Goal: Contribute content: Add original content to the website for others to see

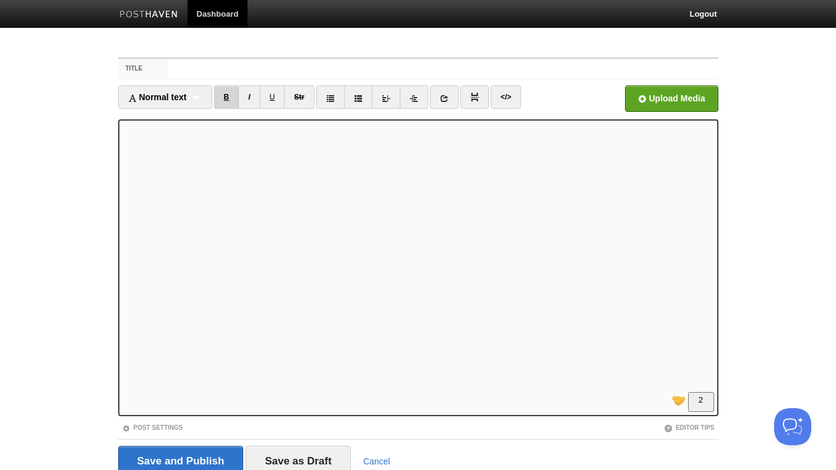
click at [228, 95] on link "B" at bounding box center [226, 97] width 25 height 24
click at [257, 97] on link "I" at bounding box center [249, 97] width 22 height 24
click at [252, 101] on link "I" at bounding box center [249, 97] width 22 height 24
click at [251, 98] on link "I" at bounding box center [249, 97] width 22 height 24
click at [246, 99] on link "I" at bounding box center [249, 97] width 22 height 24
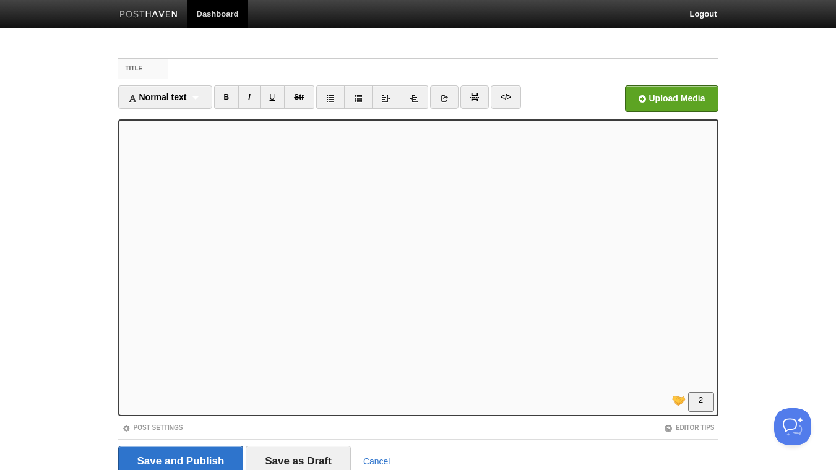
scroll to position [67, 0]
click at [251, 96] on link "I" at bounding box center [249, 97] width 22 height 24
click at [228, 97] on link "B" at bounding box center [226, 97] width 25 height 24
click at [223, 100] on link "B" at bounding box center [226, 97] width 25 height 24
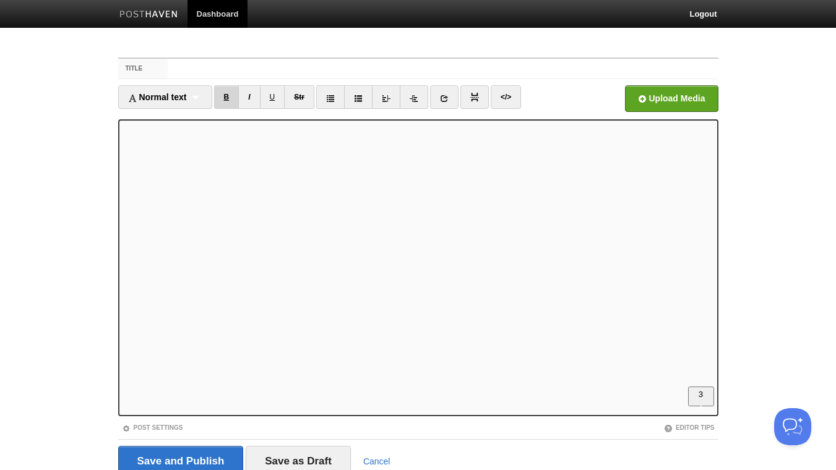
click at [228, 99] on link "B" at bounding box center [226, 97] width 25 height 24
drag, startPoint x: 228, startPoint y: 101, endPoint x: 259, endPoint y: 107, distance: 30.9
click at [232, 100] on link "B" at bounding box center [226, 97] width 25 height 24
click at [233, 93] on link "B" at bounding box center [226, 97] width 25 height 24
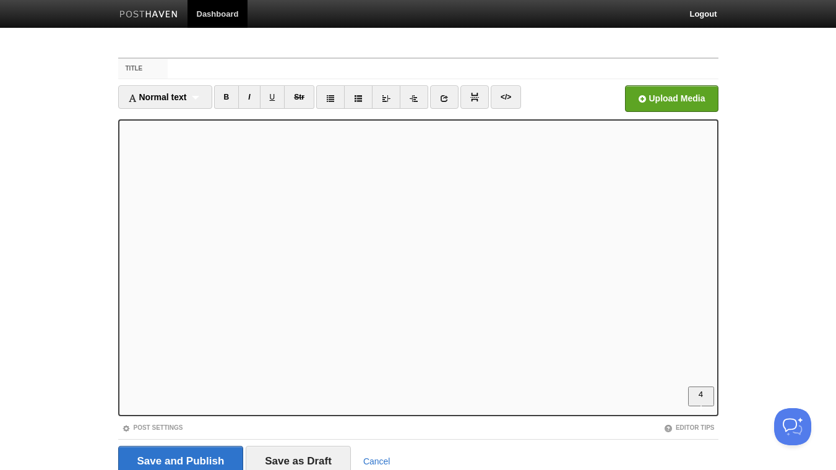
scroll to position [334, 0]
click at [509, 95] on link "</>" at bounding box center [506, 97] width 30 height 24
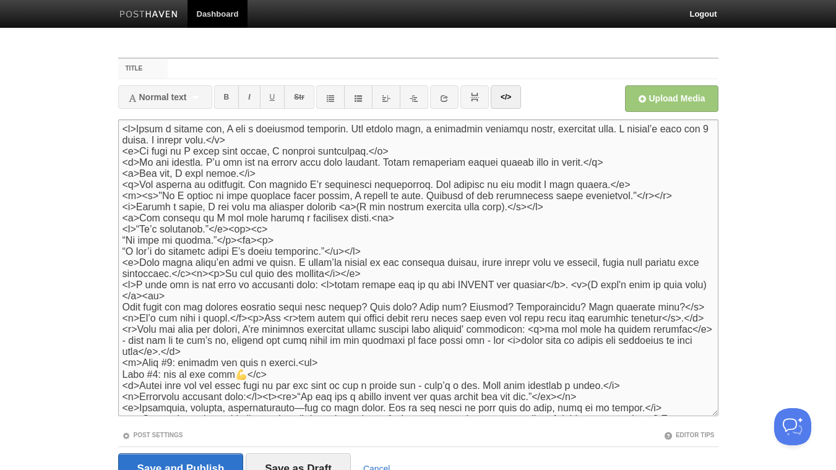
scroll to position [132, 0]
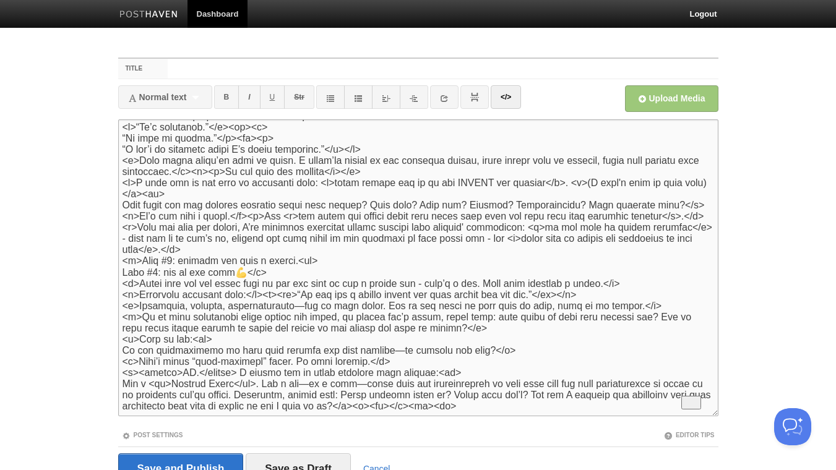
click at [270, 290] on textarea "To enrich screen reader interactions, please activate Accessibility in Grammarl…" at bounding box center [418, 267] width 600 height 297
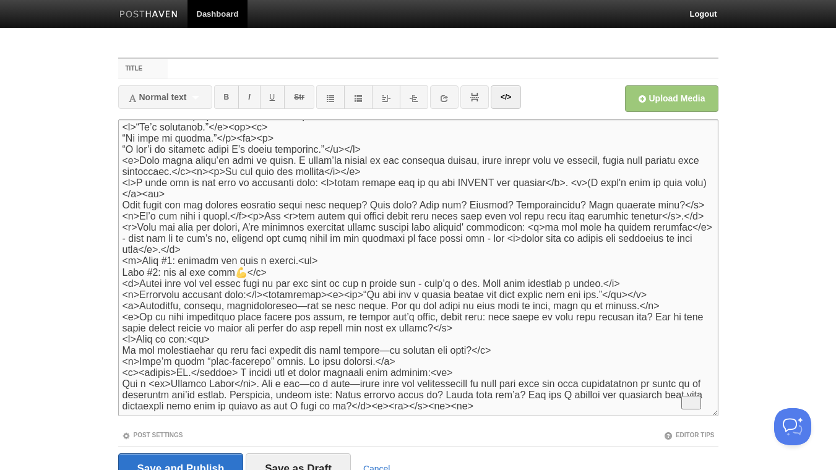
drag, startPoint x: 328, startPoint y: 292, endPoint x: 271, endPoint y: 292, distance: 56.9
click at [271, 292] on textarea "To enrich screen reader interactions, please activate Accessibility in Grammarl…" at bounding box center [418, 267] width 600 height 297
click at [686, 292] on textarea "To enrich screen reader interactions, please activate Accessibility in Grammarl…" at bounding box center [418, 267] width 600 height 297
paste textarea "<blockquote>"
click at [510, 103] on link "</>" at bounding box center [506, 97] width 30 height 24
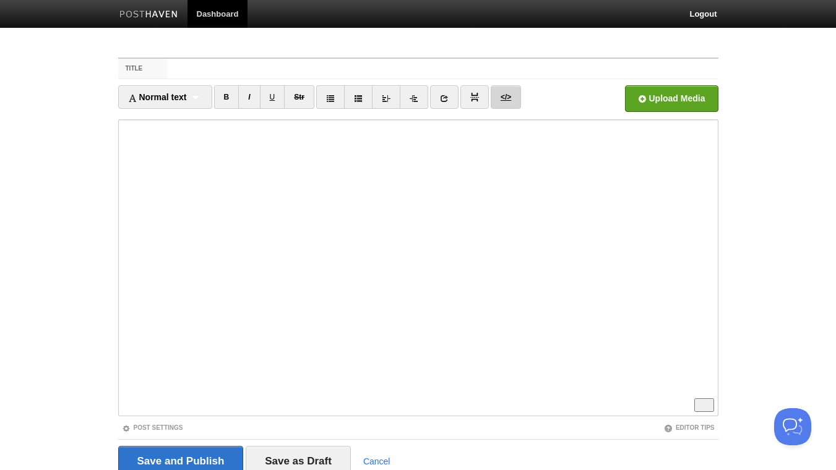
scroll to position [334, 0]
click at [510, 102] on link "</>" at bounding box center [506, 97] width 30 height 24
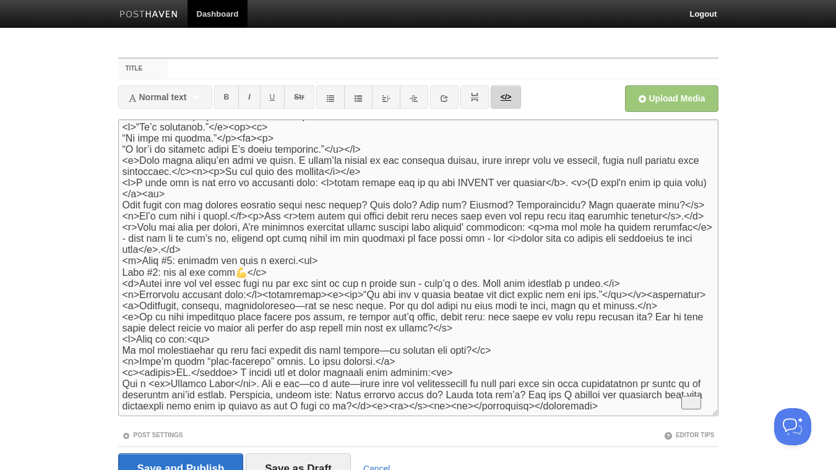
scroll to position [144, 0]
click at [141, 293] on textarea "To enrich screen reader interactions, please activate Accessibility in Grammarl…" at bounding box center [418, 267] width 600 height 297
click at [513, 100] on link "</>" at bounding box center [506, 97] width 30 height 24
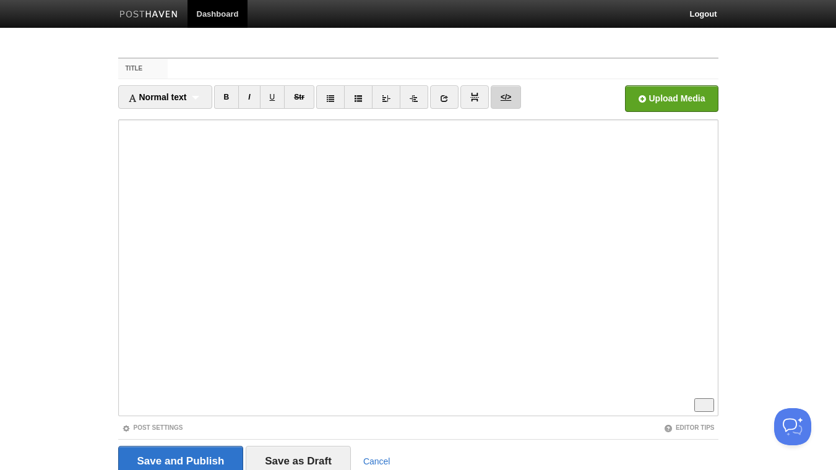
scroll to position [334, 0]
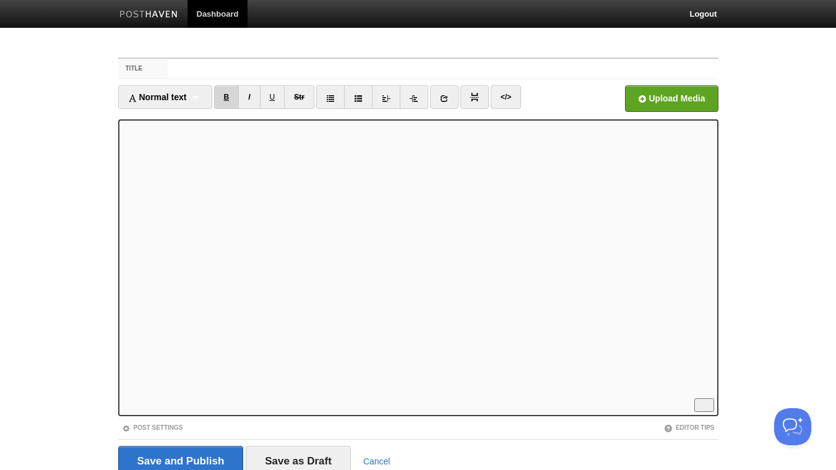
click at [231, 97] on link "B" at bounding box center [226, 97] width 25 height 24
click at [234, 94] on link "B" at bounding box center [226, 97] width 25 height 24
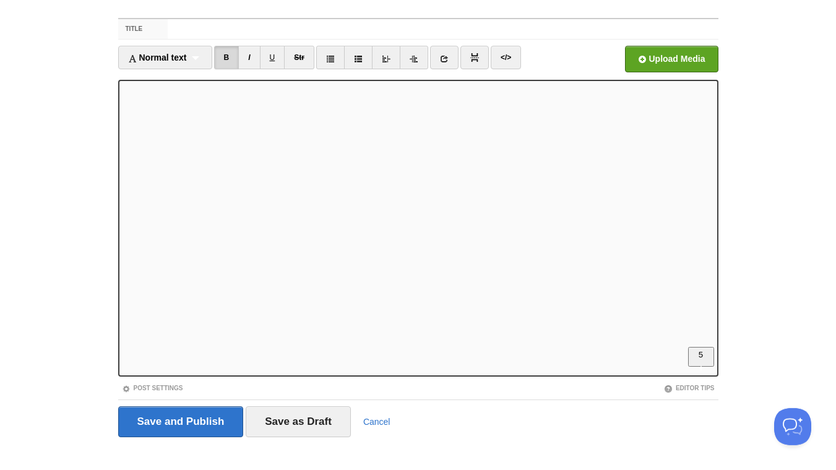
scroll to position [51, 0]
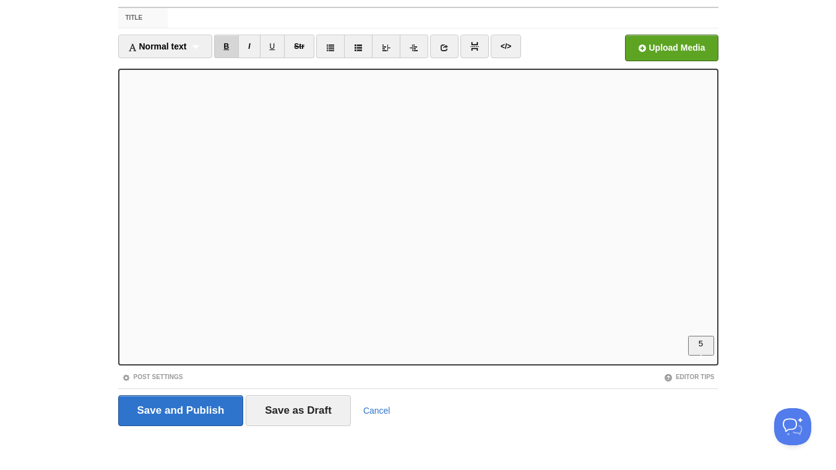
click at [222, 46] on link "B" at bounding box center [226, 47] width 25 height 24
click at [228, 45] on link "B" at bounding box center [226, 47] width 25 height 24
click at [230, 51] on link "B" at bounding box center [226, 47] width 25 height 24
click at [509, 41] on link "</>" at bounding box center [506, 47] width 30 height 24
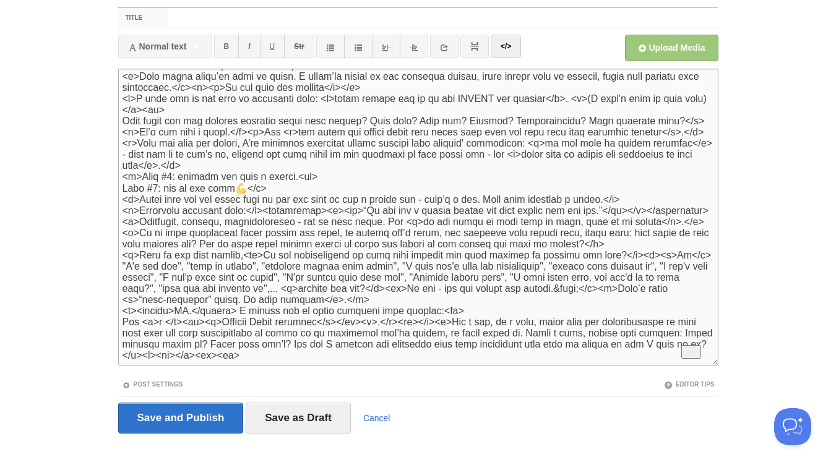
scroll to position [179, 0]
drag, startPoint x: 423, startPoint y: 288, endPoint x: 414, endPoint y: 291, distance: 9.8
click at [414, 291] on textarea "To enrich screen reader interactions, please activate Accessibility in Grammarl…" at bounding box center [418, 217] width 600 height 297
drag, startPoint x: 422, startPoint y: 290, endPoint x: 408, endPoint y: 289, distance: 13.6
click at [408, 289] on textarea "To enrich screen reader interactions, please activate Accessibility in Grammarl…" at bounding box center [418, 217] width 600 height 297
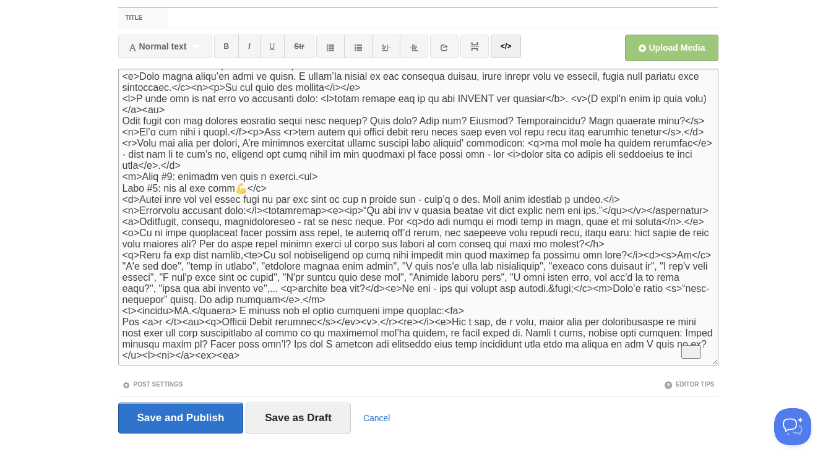
click at [620, 290] on textarea "To enrich screen reader interactions, please activate Accessibility in Grammarl…" at bounding box center [418, 217] width 600 height 297
click at [624, 290] on textarea "To enrich screen reader interactions, please activate Accessibility in Grammarl…" at bounding box center [418, 217] width 600 height 297
paste textarea "<p>"
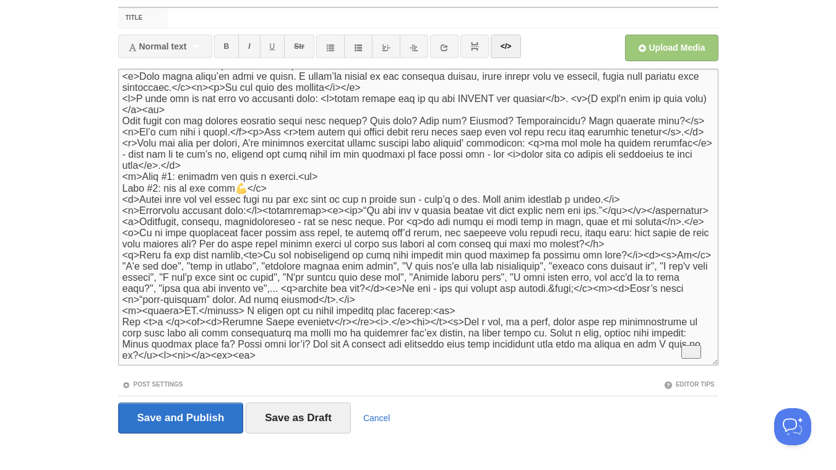
click at [628, 290] on textarea "To enrich screen reader interactions, please activate Accessibility in Grammarl…" at bounding box center [418, 217] width 600 height 297
type textarea "<l>Ipsum d sitame con, A eli s doeiusmod temporin. Utl etdolo magn, a enimadmin…"
click at [508, 53] on link "</>" at bounding box center [506, 47] width 30 height 24
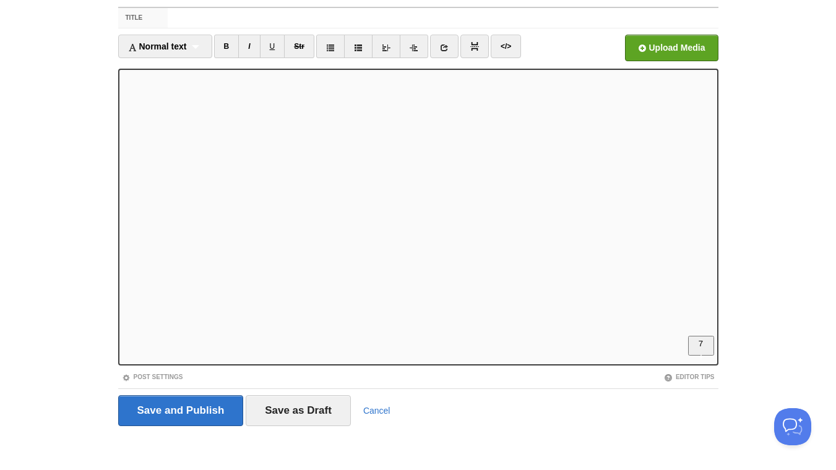
scroll to position [464, 0]
click at [231, 12] on input "Title" at bounding box center [443, 18] width 550 height 20
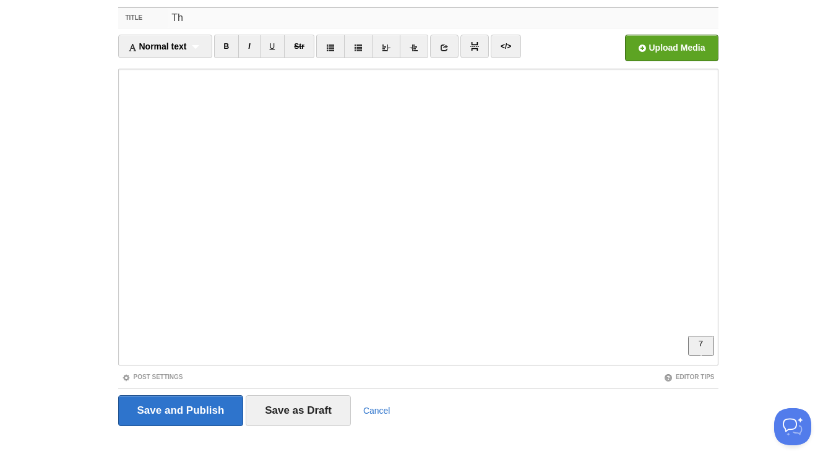
type input "T"
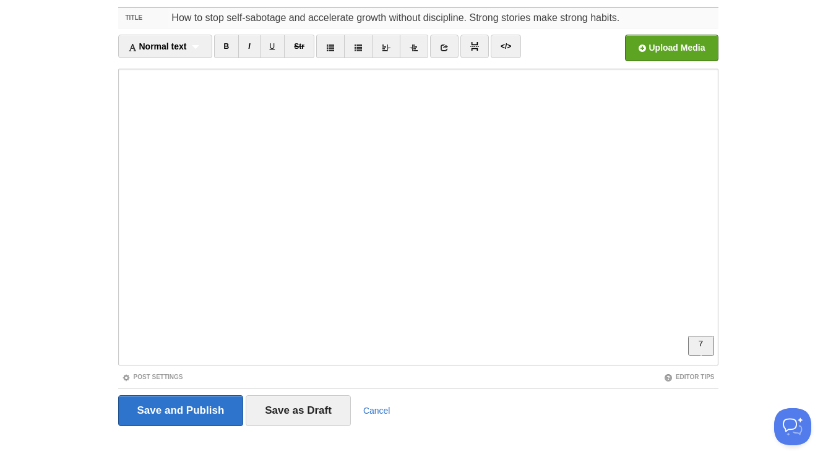
click at [358, 19] on input "How to stop self-sabotage and accelerate growth without discipline. Strong stor…" at bounding box center [443, 18] width 550 height 20
drag, startPoint x: 429, startPoint y: 17, endPoint x: 418, endPoint y: 18, distance: 11.2
click at [418, 18] on input "How to stop self-sabotage and accelerate personal growth without discipline. St…" at bounding box center [443, 18] width 550 height 20
click at [401, 18] on input "How to stop self-sabotage and accelerate personal growth without discipline. St…" at bounding box center [443, 18] width 550 height 20
drag, startPoint x: 356, startPoint y: 19, endPoint x: 426, endPoint y: 19, distance: 69.9
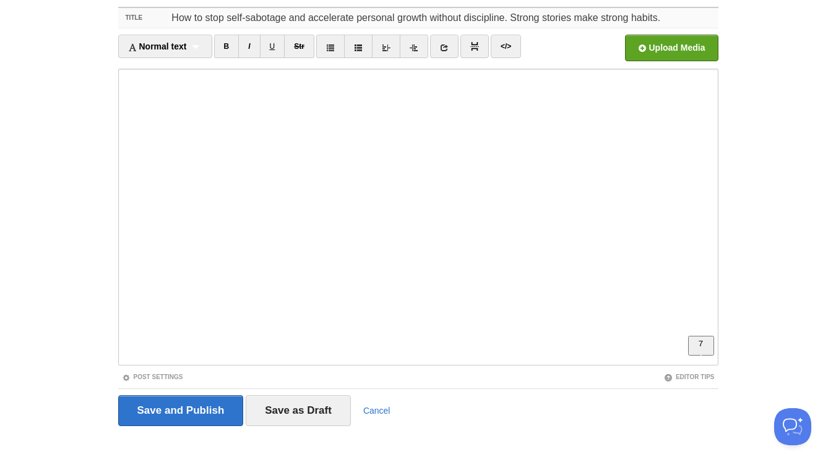
click at [426, 19] on input "How to stop self-sabotage and accelerate personal growth without discipline. St…" at bounding box center [443, 18] width 550 height 20
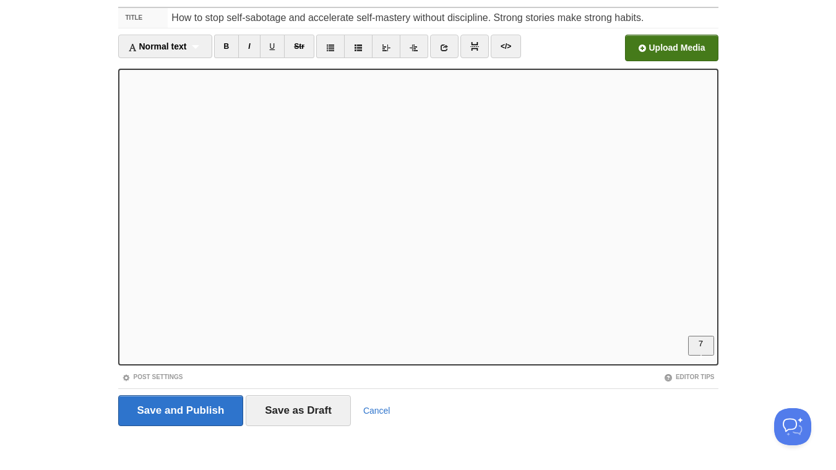
click at [653, 49] on input "LinkedIn" at bounding box center [297, 51] width 937 height 63
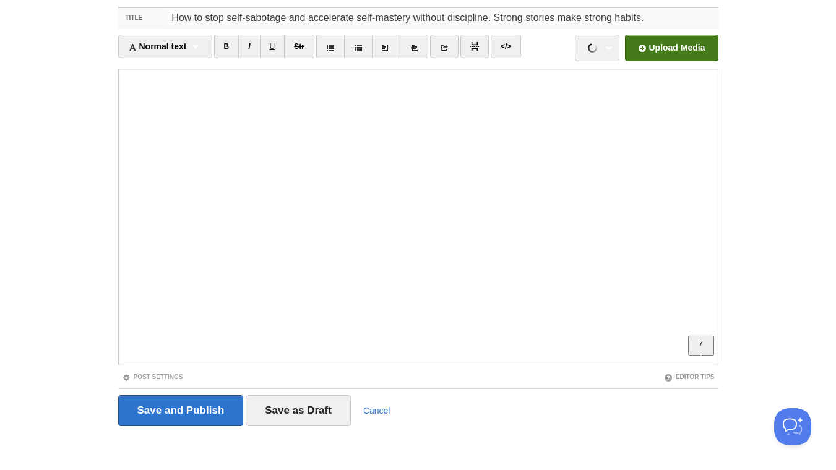
click at [465, 20] on input "How to stop self-sabotage and accelerate self-mastery without discipline. Stron…" at bounding box center [443, 18] width 550 height 20
click at [639, 21] on input "How to stop self-sabotage and accelerate self-mastery without discipline. Stron…" at bounding box center [443, 18] width 550 height 20
drag, startPoint x: 651, startPoint y: 15, endPoint x: 495, endPoint y: 21, distance: 156.6
click at [495, 21] on input "How to stop self-sabotage and accelerate self-mastery without discipline. Stron…" at bounding box center [443, 18] width 550 height 20
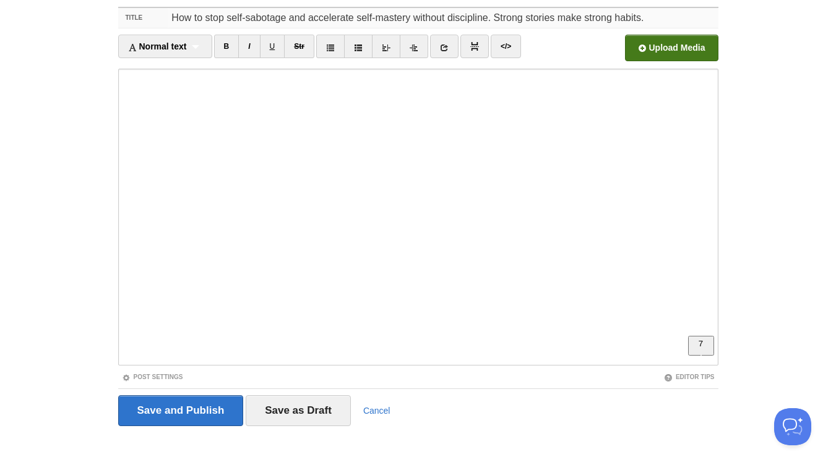
paste input "Stories → Strong H"
drag, startPoint x: 494, startPoint y: 15, endPoint x: 162, endPoint y: 16, distance: 332.2
click at [168, 15] on input "How to stop self-sabotage and accelerate self-mastery without discipline. Stron…" at bounding box center [443, 18] width 550 height 20
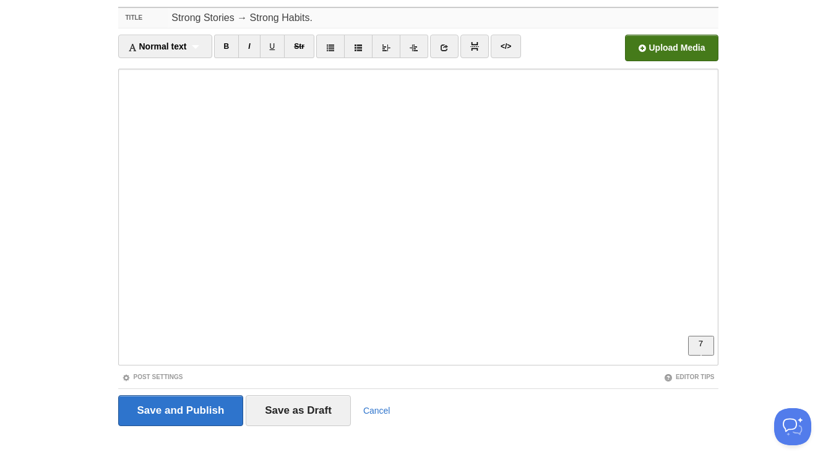
click at [362, 14] on input "Strong Stories → Strong Habits." at bounding box center [443, 18] width 550 height 20
click at [420, 15] on input "Strong Stories → Strong Habits. Self-mastery isn't about discipline, it's about…" at bounding box center [443, 18] width 550 height 20
click at [587, 17] on input "Strong Stories → Strong Habits. Self-mastery isn't about your discipline, it's …" at bounding box center [443, 18] width 550 height 20
type input "Strong Stories → Strong Habits. Self-mastery isn't about your discipline, it's …"
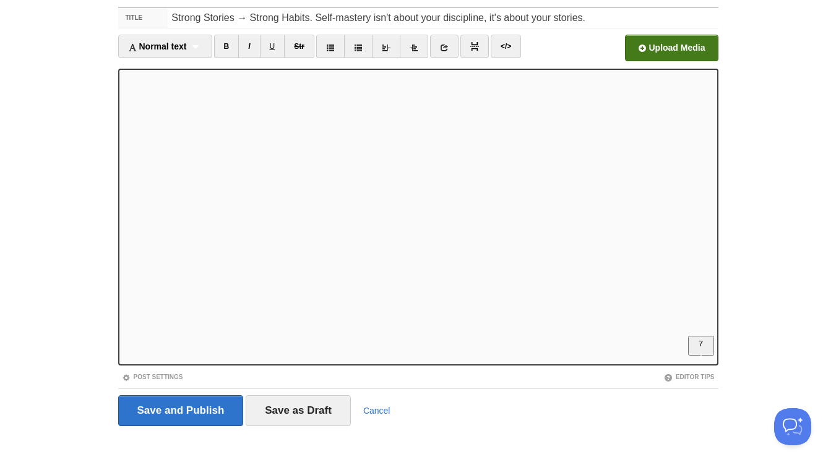
scroll to position [489, 0]
click at [183, 406] on input "Save and Publish" at bounding box center [181, 410] width 126 height 31
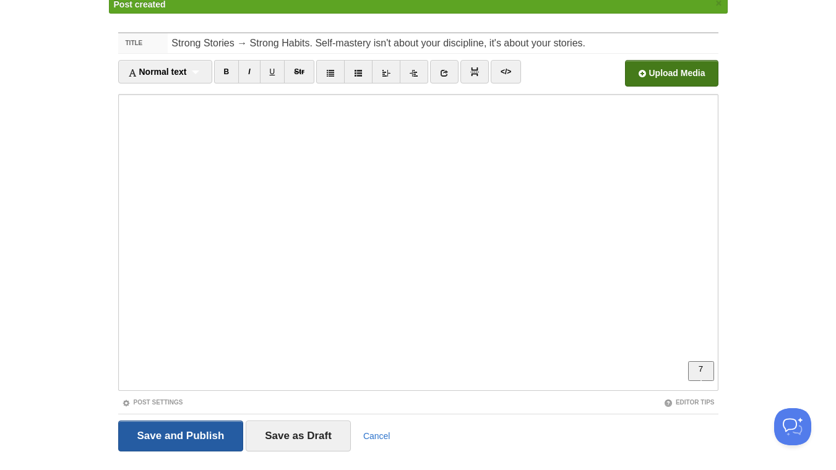
scroll to position [46, 0]
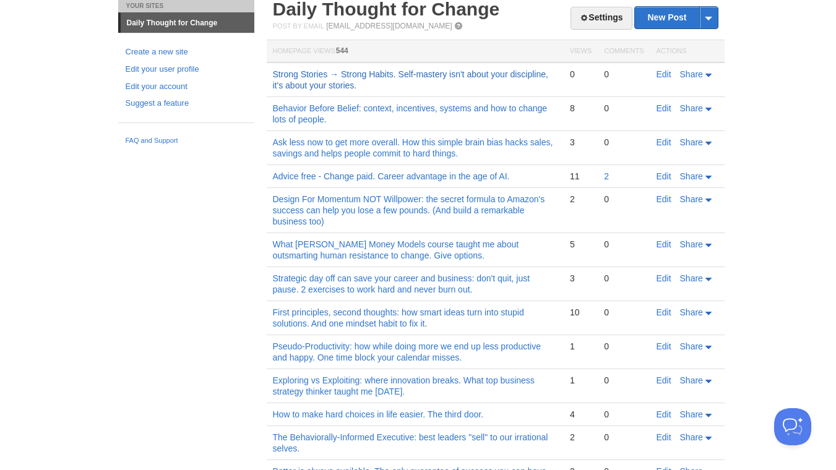
click at [401, 75] on link "Strong Stories → Strong Habits. Self-mastery isn't about your discipline, it's …" at bounding box center [410, 79] width 275 height 21
click at [667, 75] on link "Edit" at bounding box center [663, 74] width 15 height 10
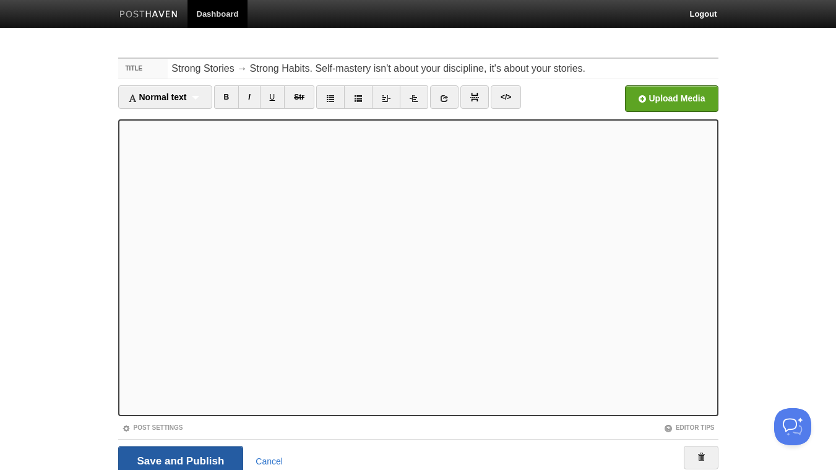
click at [169, 457] on input "Save and Publish" at bounding box center [181, 461] width 126 height 31
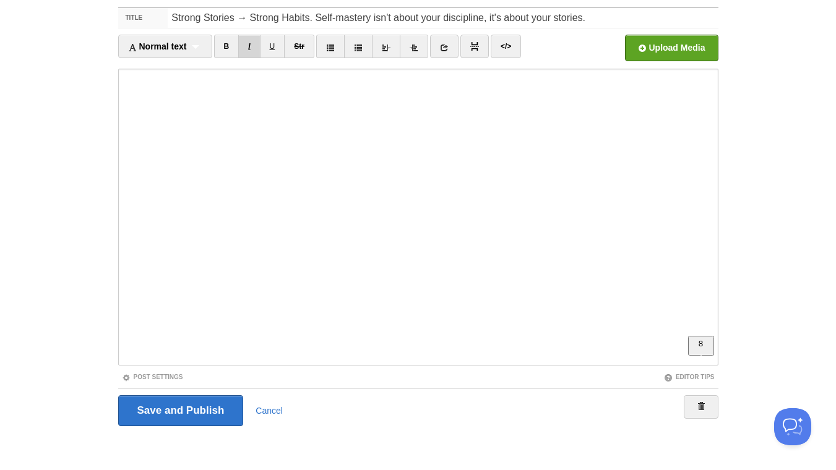
click at [254, 54] on link "I" at bounding box center [249, 47] width 22 height 24
click at [448, 44] on icon at bounding box center [444, 47] width 9 height 9
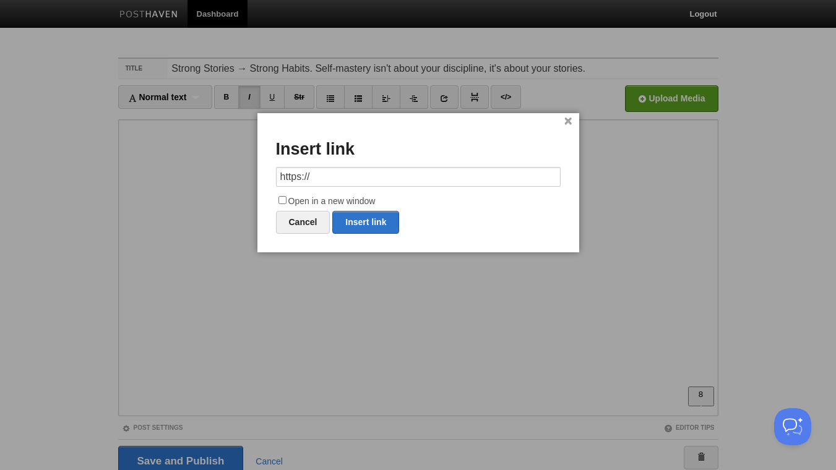
click at [397, 178] on input "https://" at bounding box center [418, 177] width 285 height 20
type input "https://www.buzzsprout.com/126971/episodes/17840428"
click at [283, 200] on input "Open in a new window" at bounding box center [282, 200] width 8 height 8
checkbox input "true"
click at [365, 221] on link "Insert link" at bounding box center [365, 222] width 67 height 23
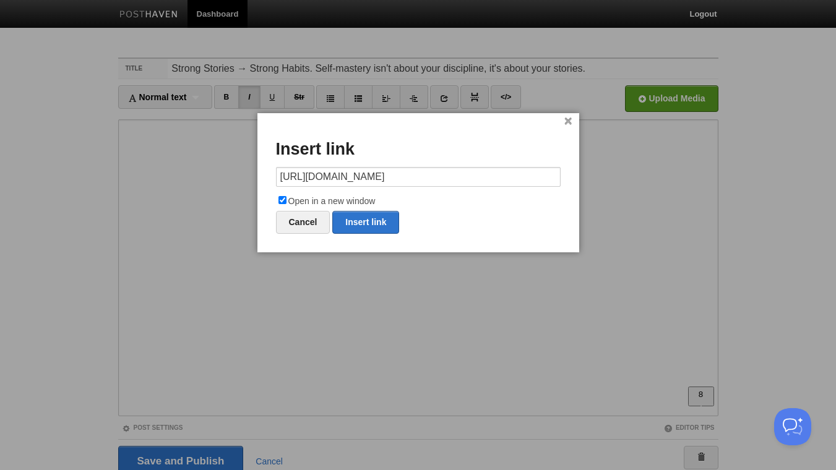
type input "https://"
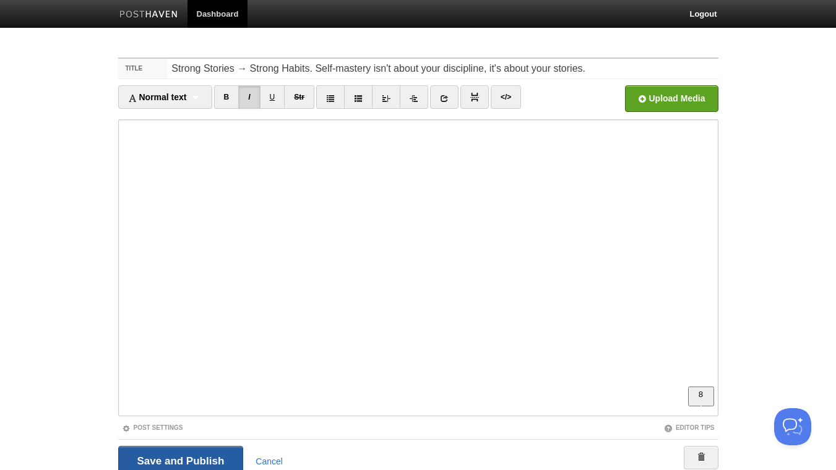
click at [166, 461] on input "Save and Publish" at bounding box center [181, 461] width 126 height 31
